Goal: Task Accomplishment & Management: Use online tool/utility

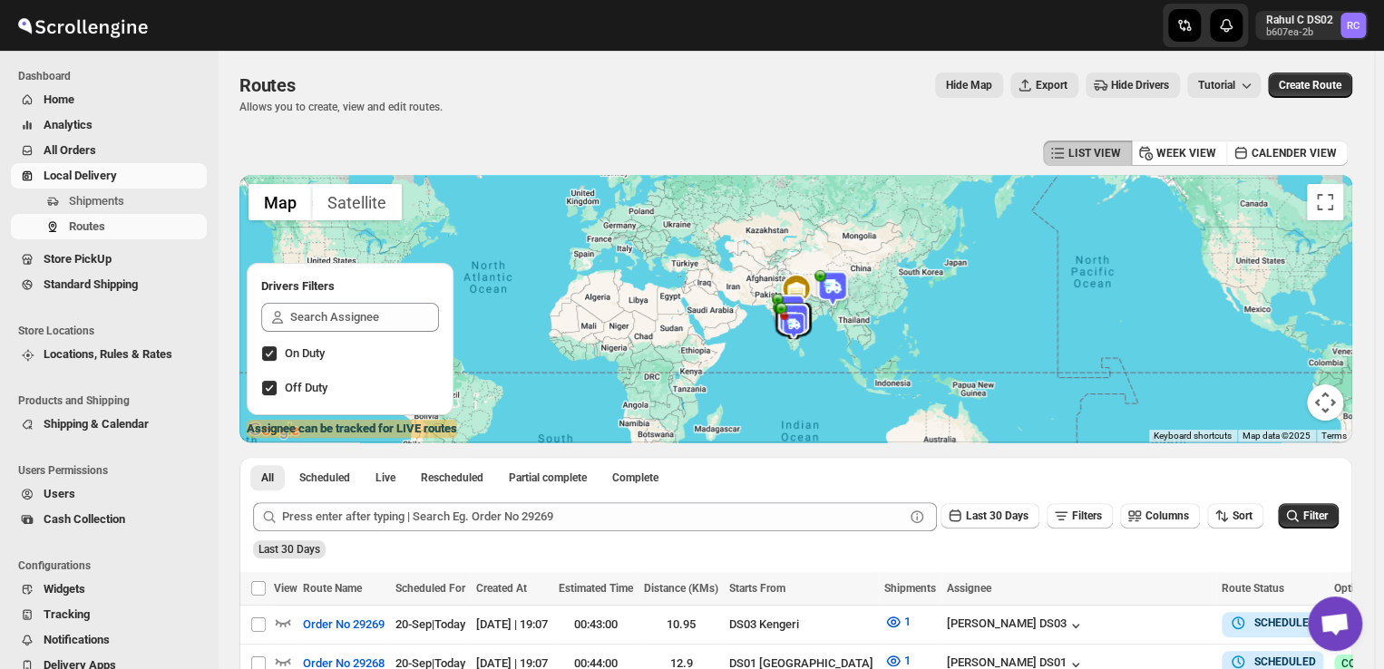
click at [151, 204] on span "Shipments" at bounding box center [136, 201] width 134 height 18
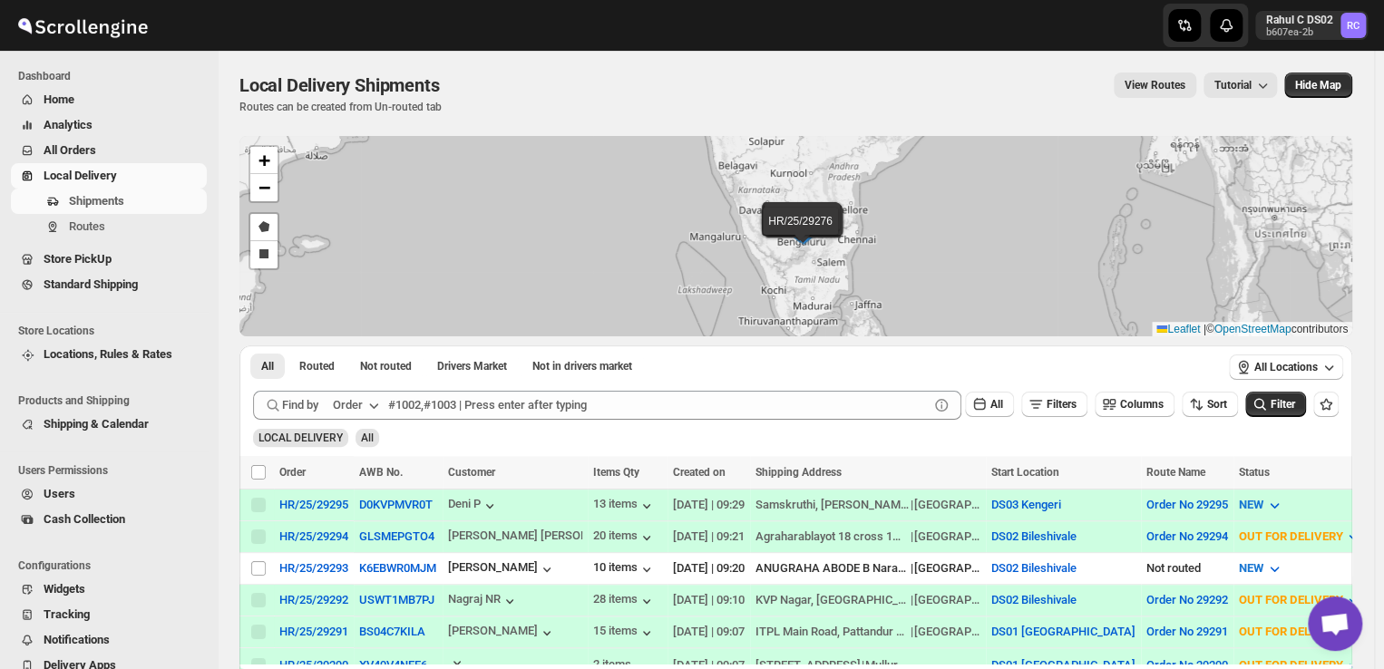
click at [435, 531] on div "GLSMEPGTO4" at bounding box center [398, 537] width 78 height 18
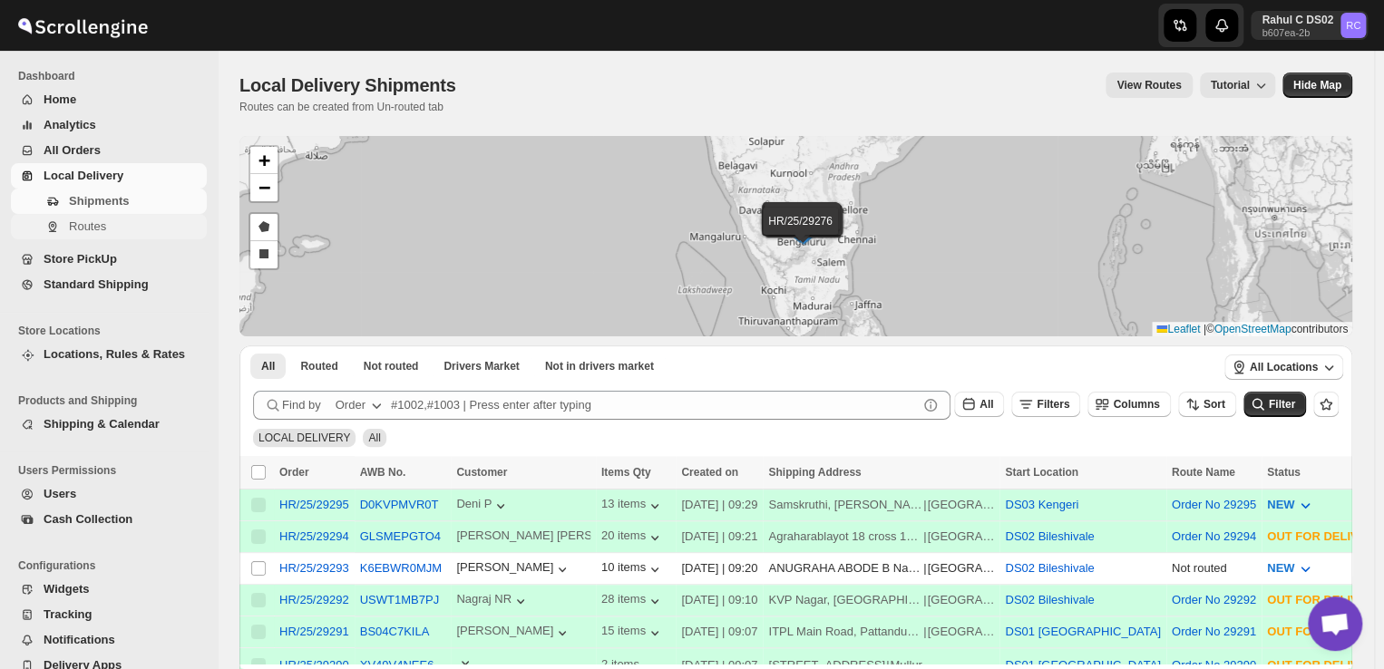
click at [112, 229] on span "Routes" at bounding box center [136, 227] width 134 height 18
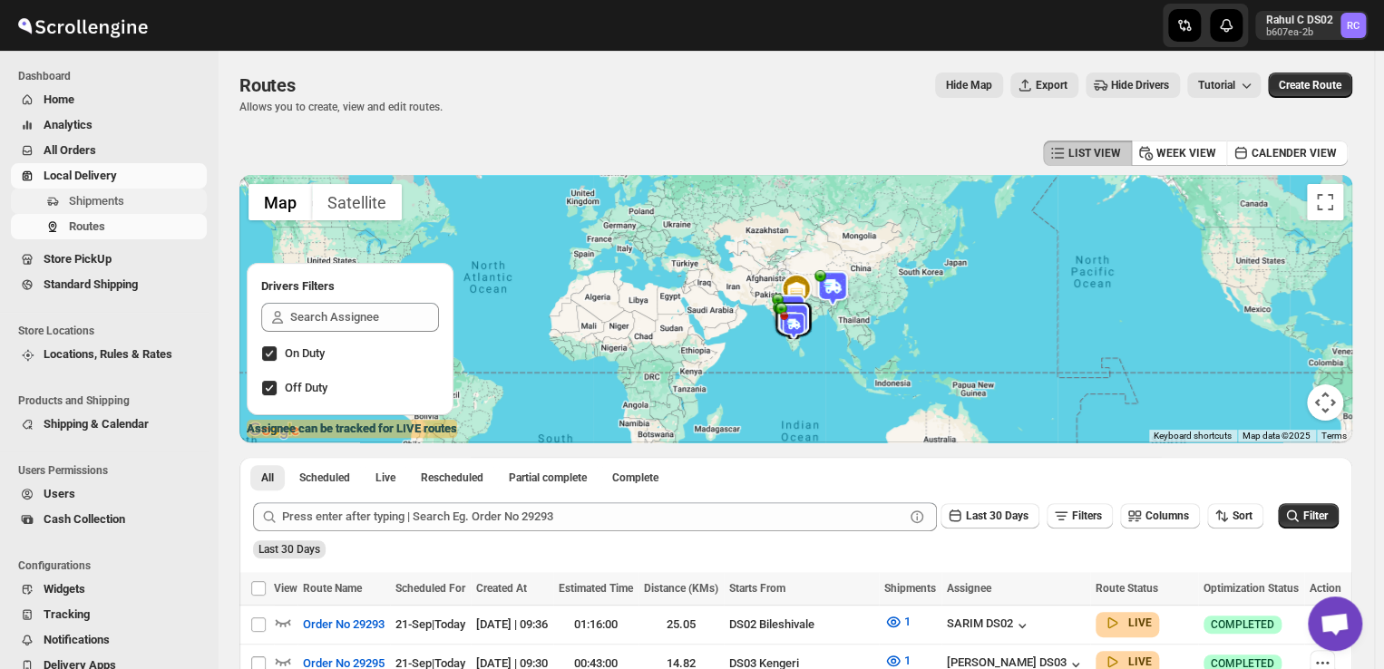
click at [122, 210] on button "Shipments" at bounding box center [109, 201] width 196 height 25
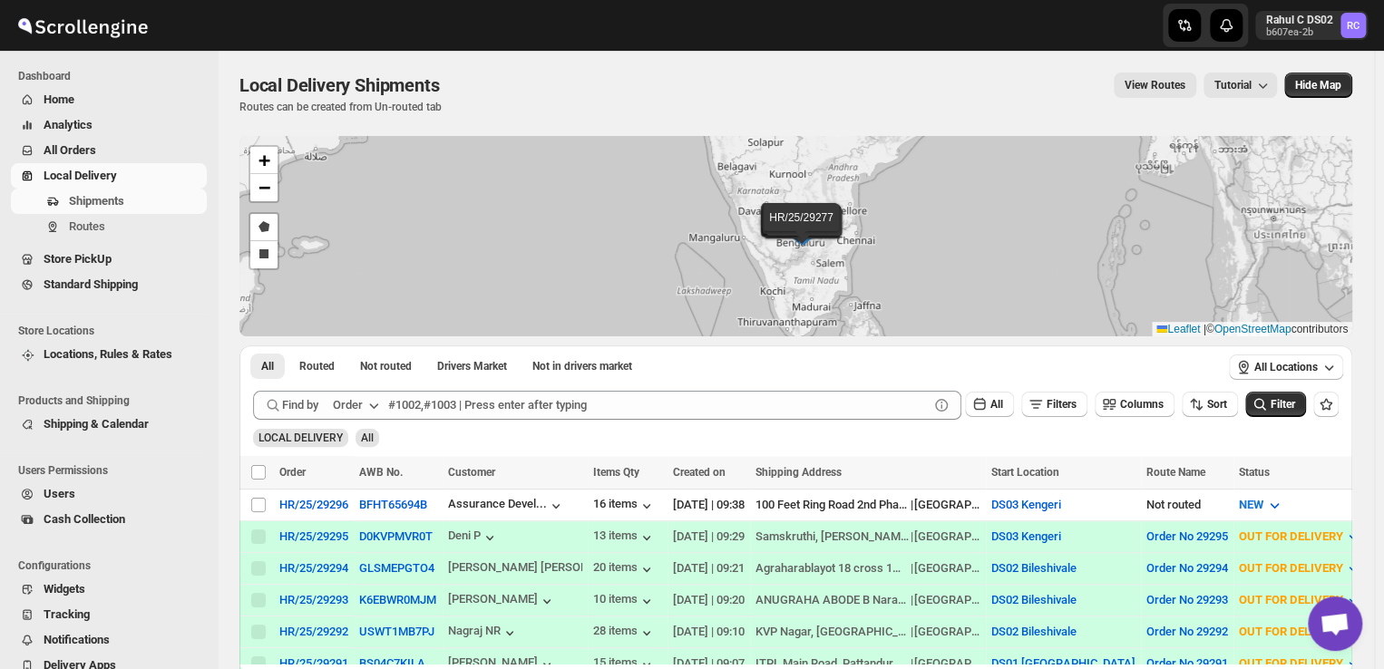
scroll to position [114, 0]
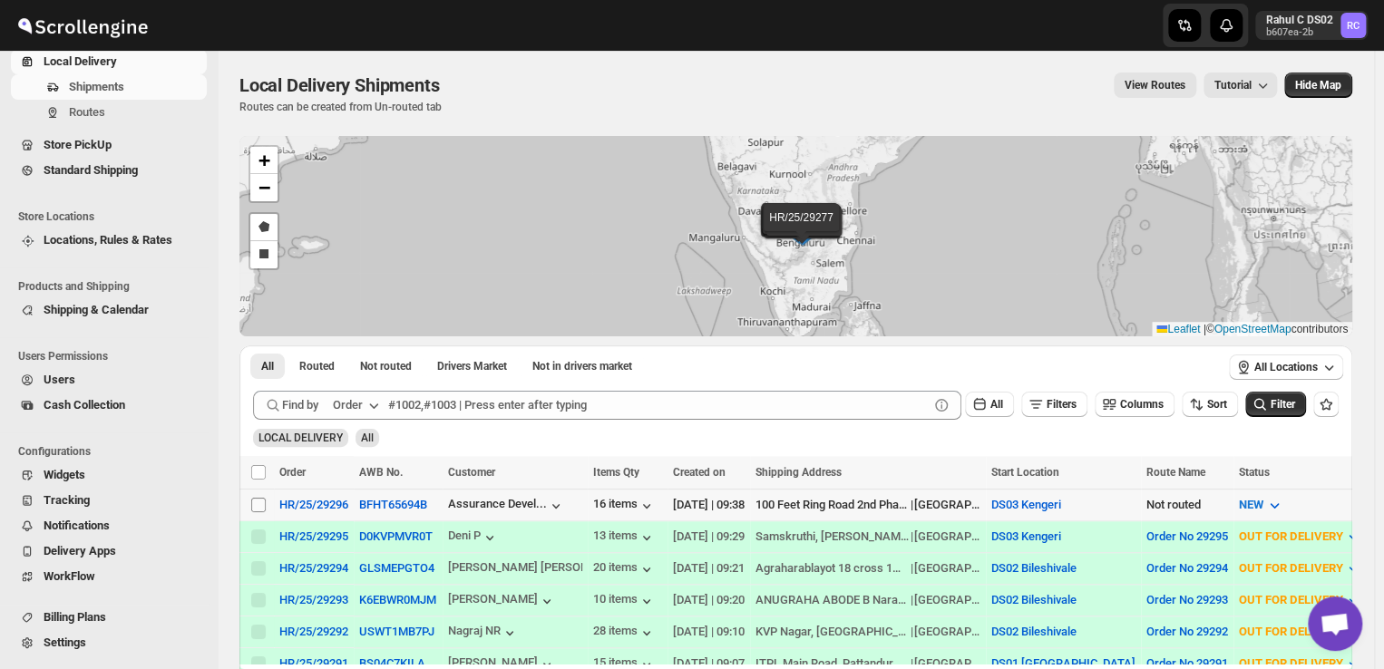
click at [258, 505] on input "Select shipment" at bounding box center [258, 505] width 15 height 15
checkbox input "true"
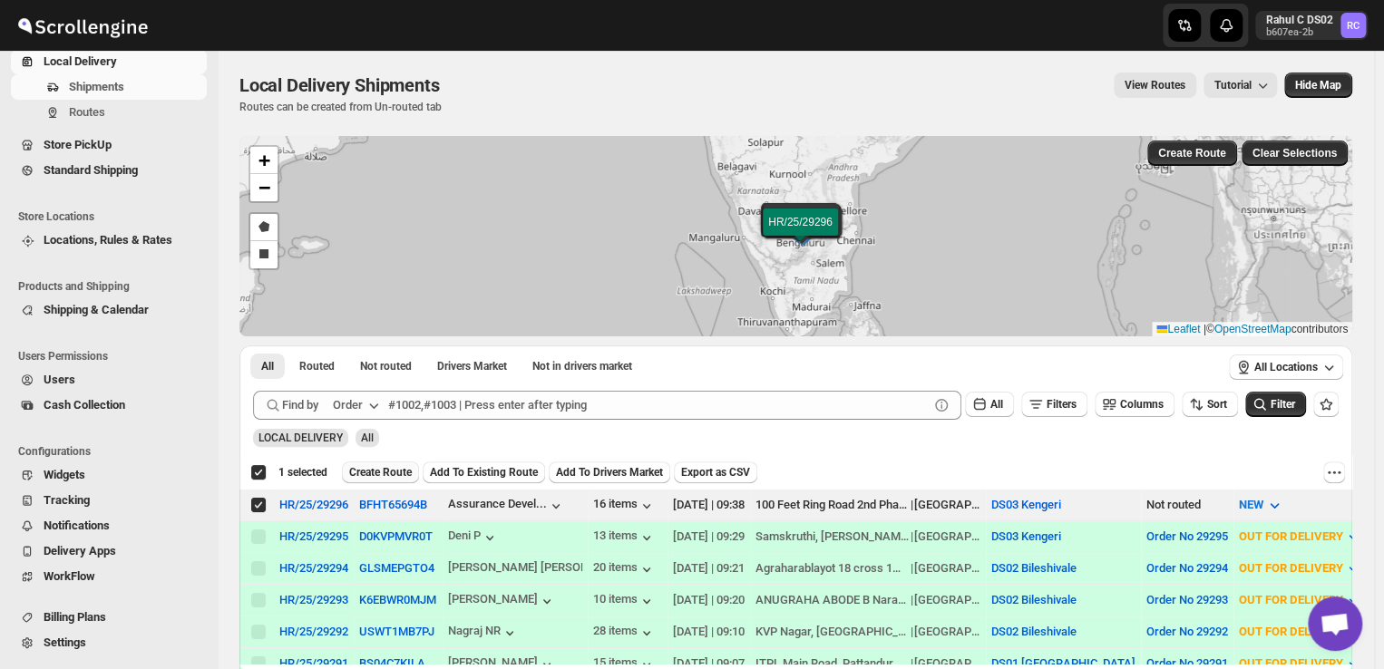
click at [392, 471] on span "Create Route" at bounding box center [380, 472] width 63 height 15
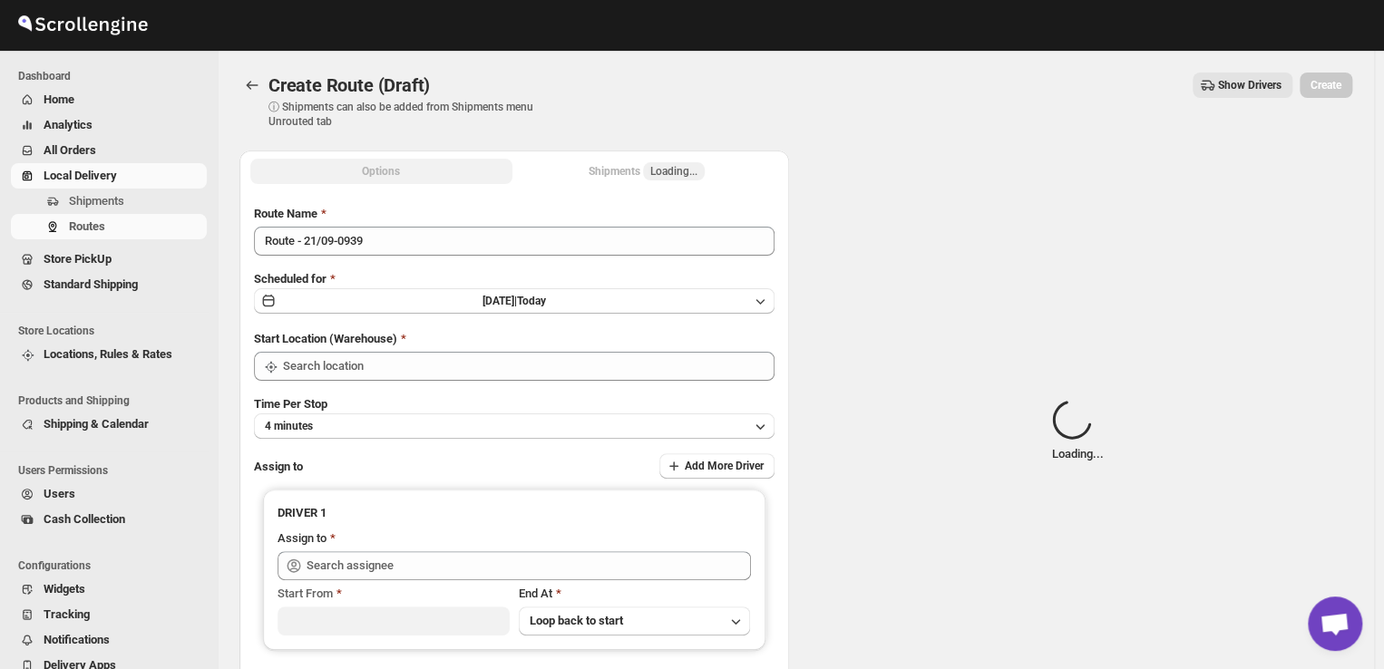
type input "DS03 Kengeri"
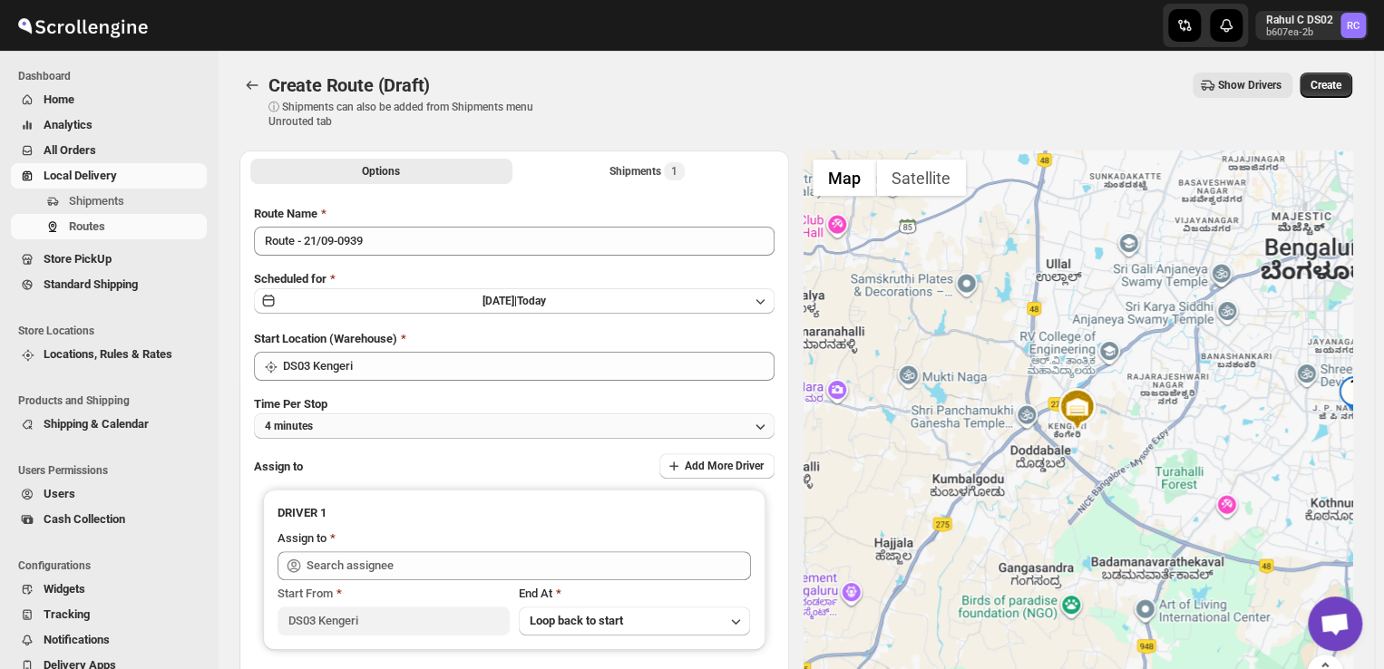
click at [352, 426] on button "4 minutes" at bounding box center [514, 426] width 521 height 25
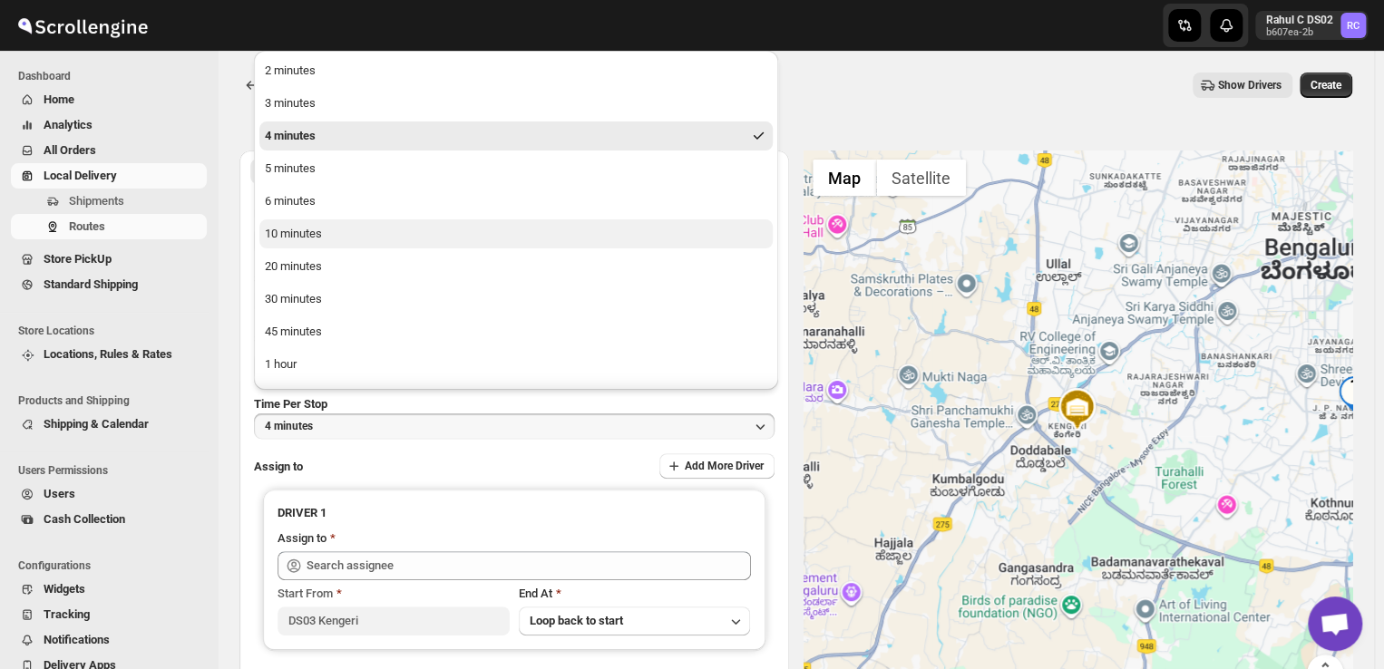
click at [328, 237] on button "10 minutes" at bounding box center [515, 234] width 513 height 29
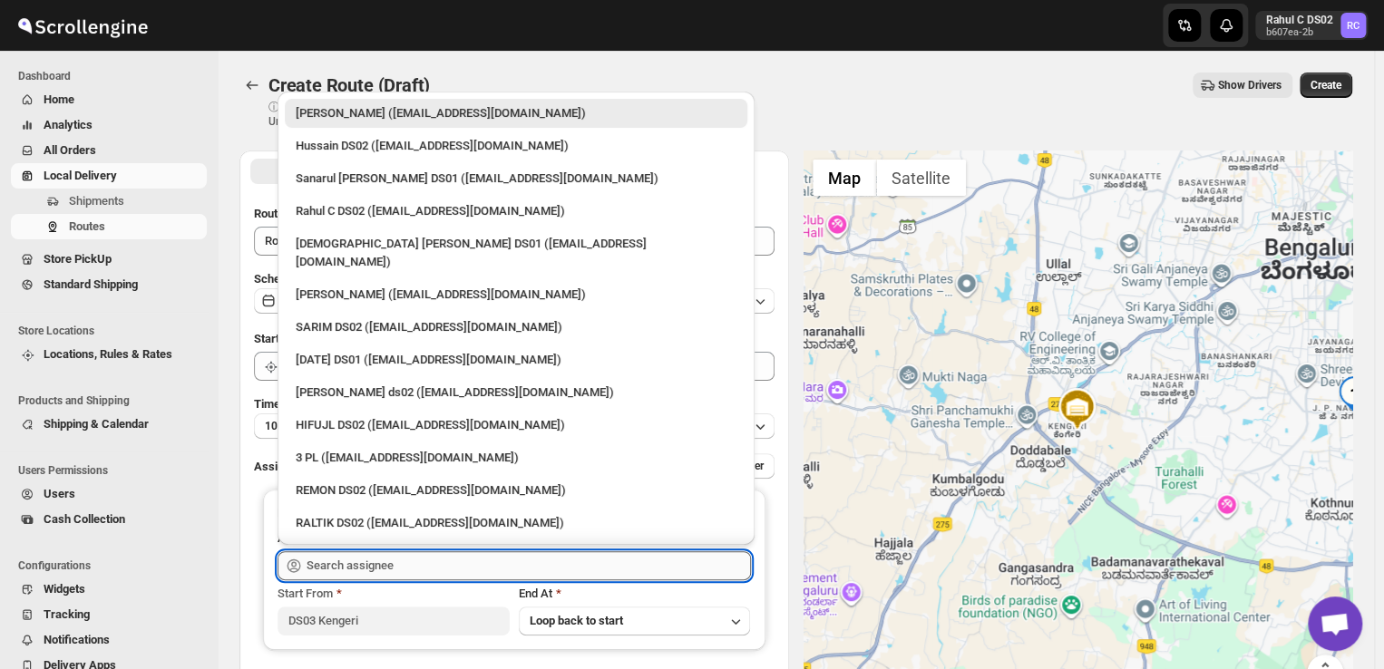
click at [417, 560] on input "text" at bounding box center [529, 566] width 444 height 29
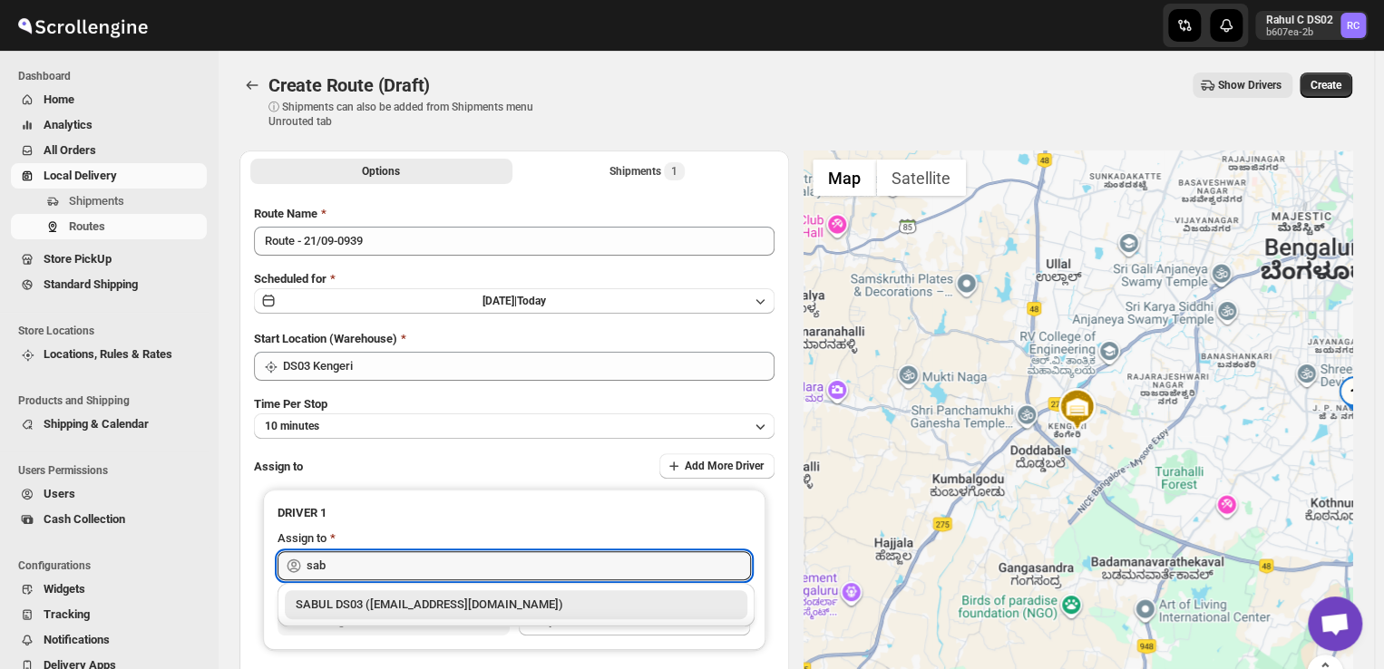
click at [395, 601] on div "SABUL DS03 (pokogin390@dextrago.com)" at bounding box center [516, 605] width 441 height 18
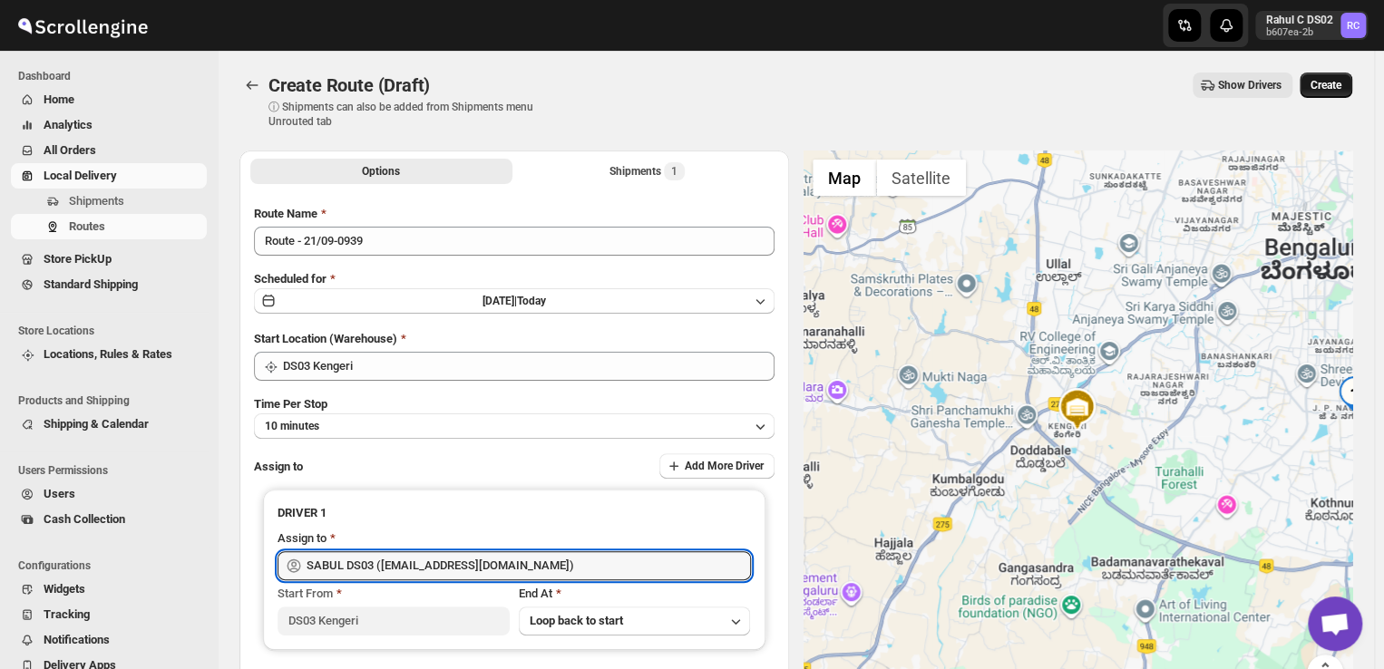
type input "SABUL DS03 (pokogin390@dextrago.com)"
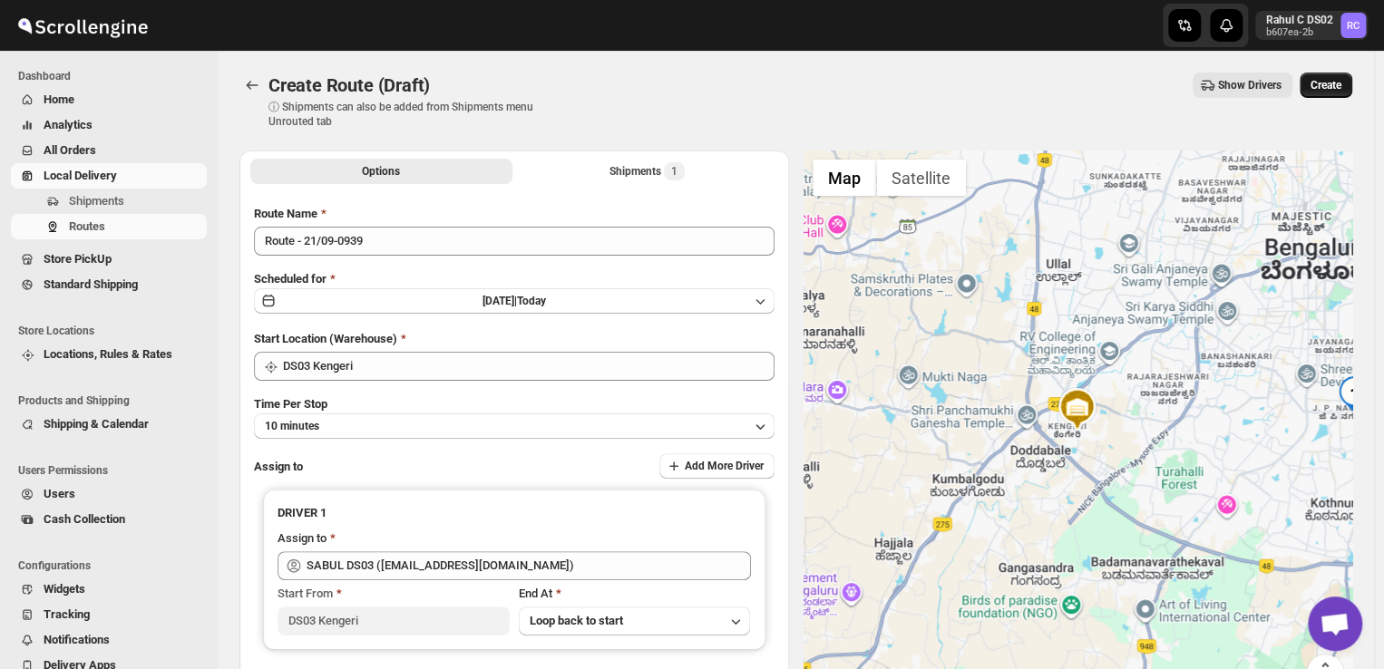
click at [1337, 81] on span "Create" at bounding box center [1326, 85] width 31 height 15
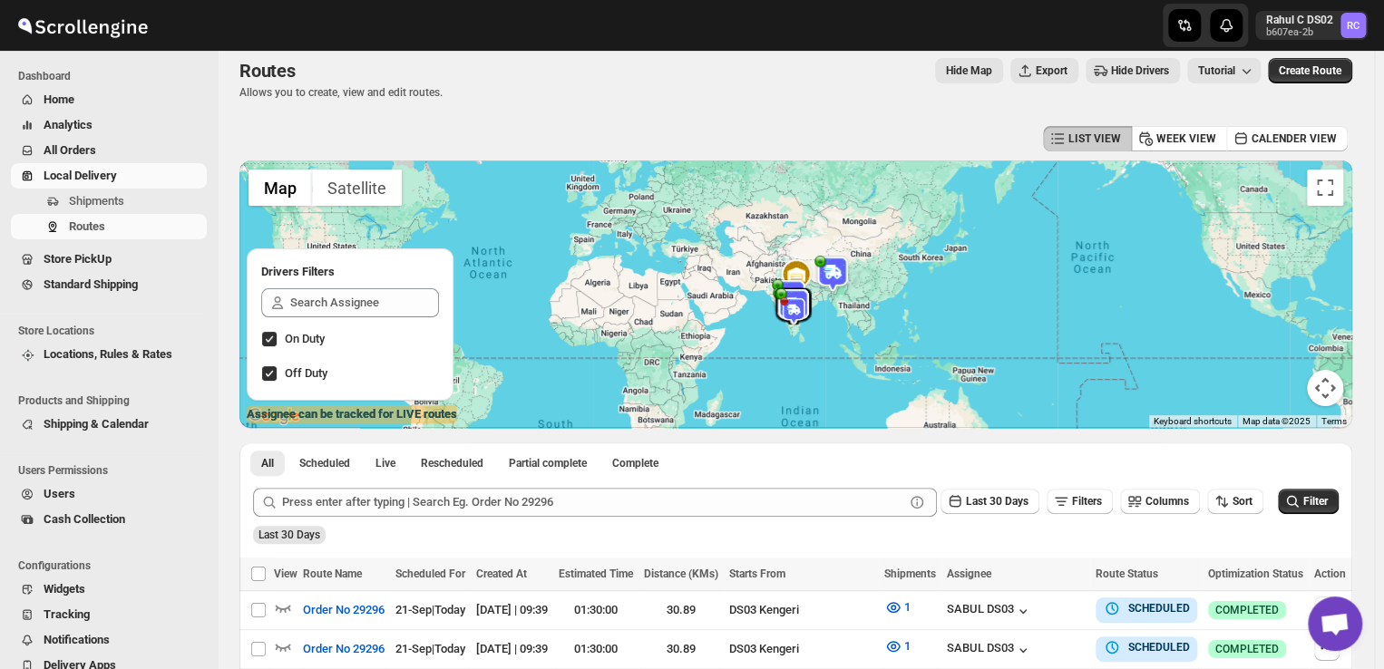
scroll to position [65, 0]
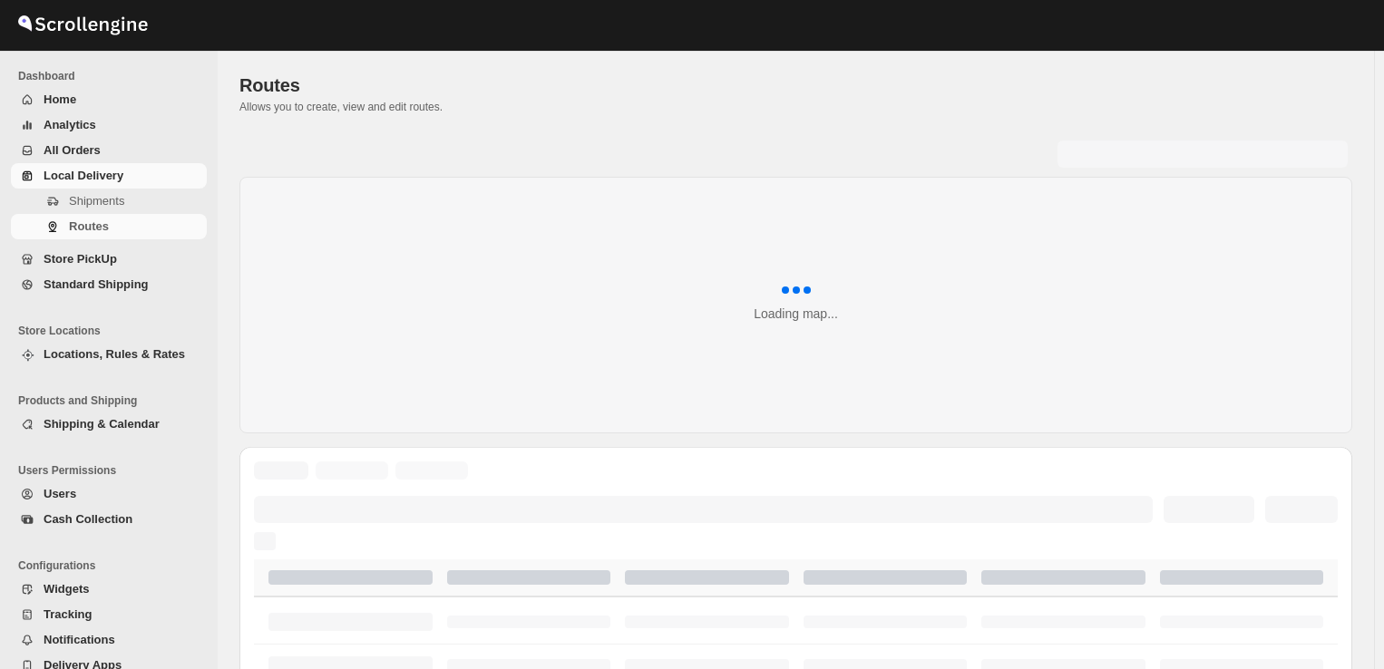
scroll to position [65, 0]
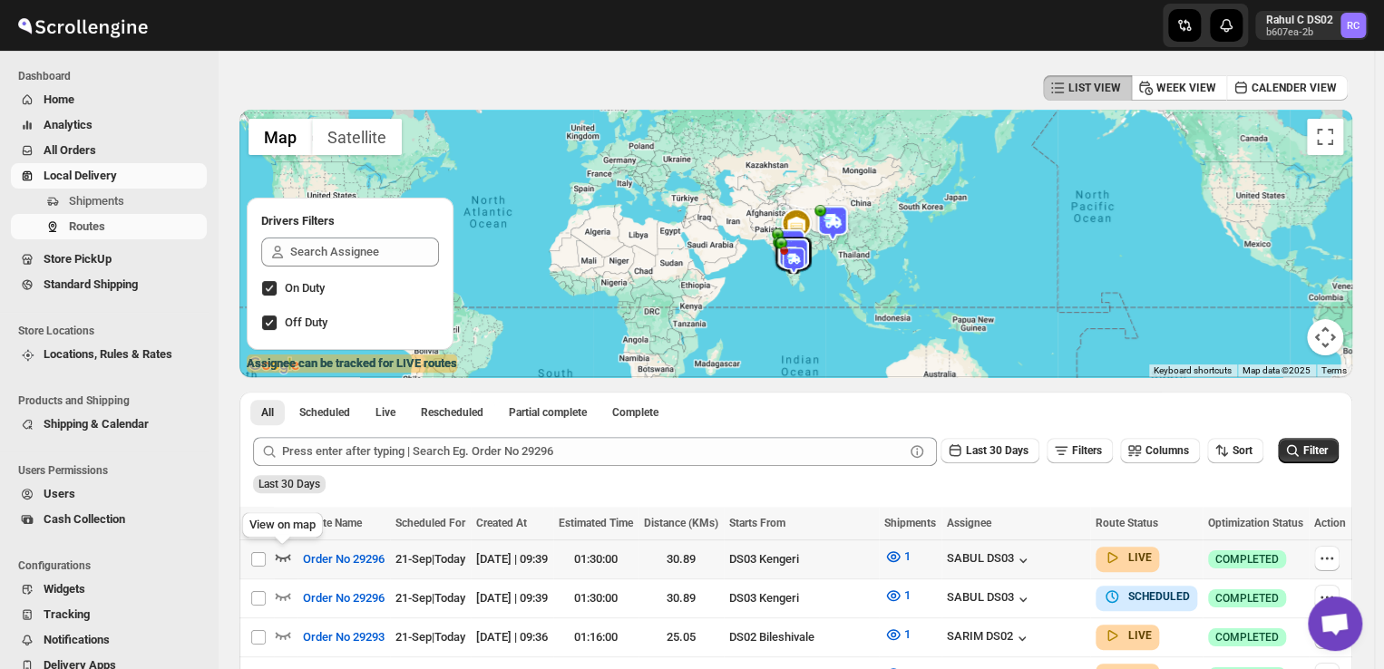
click at [286, 553] on icon "button" at bounding box center [283, 557] width 18 height 18
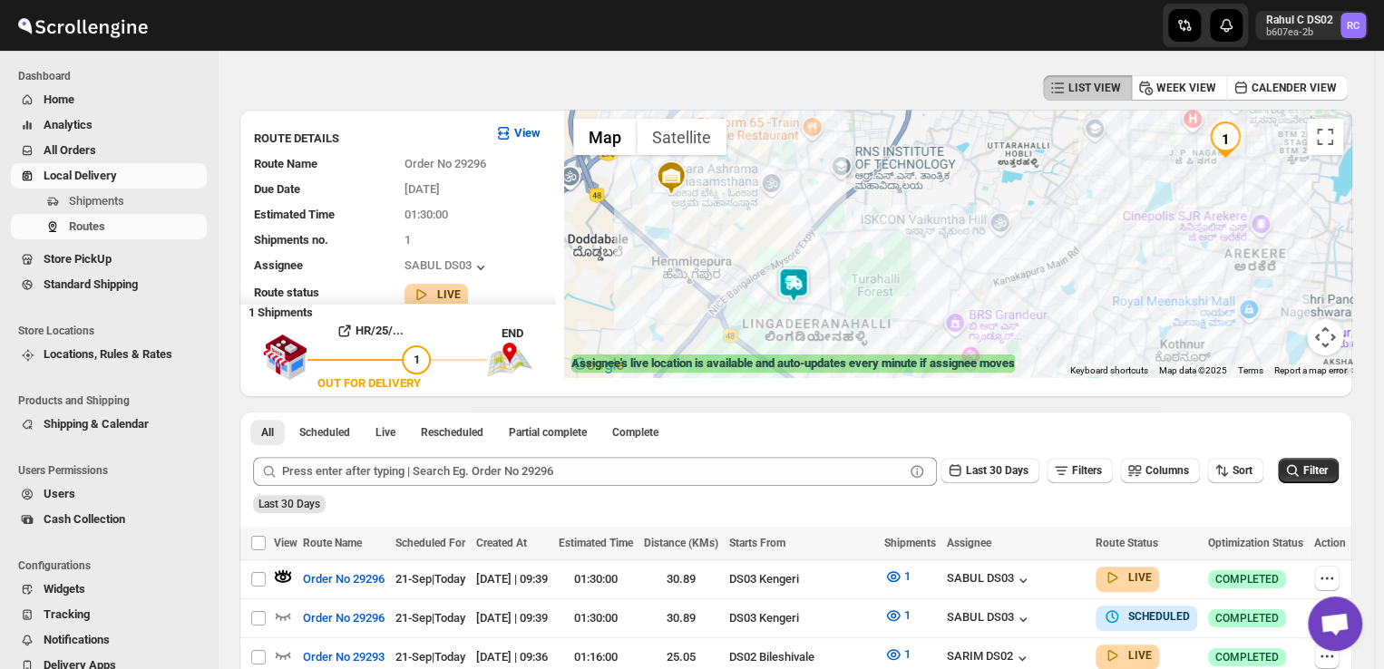
click at [806, 276] on img at bounding box center [794, 285] width 36 height 36
